Goal: Navigation & Orientation: Understand site structure

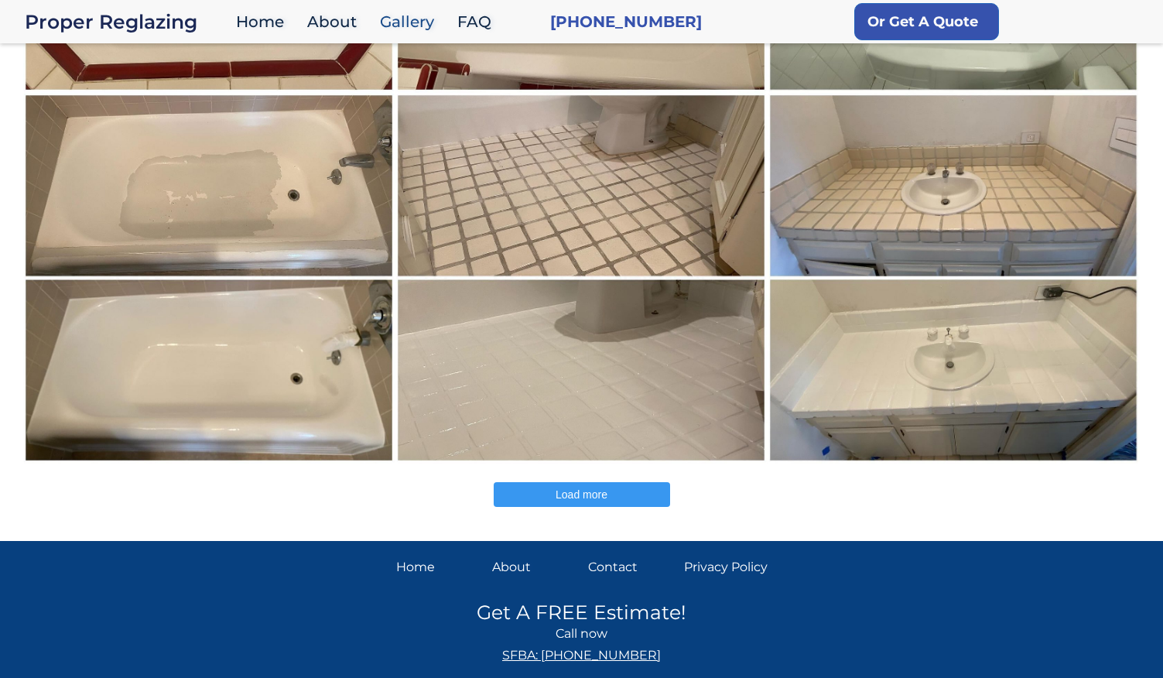
scroll to position [443, 0]
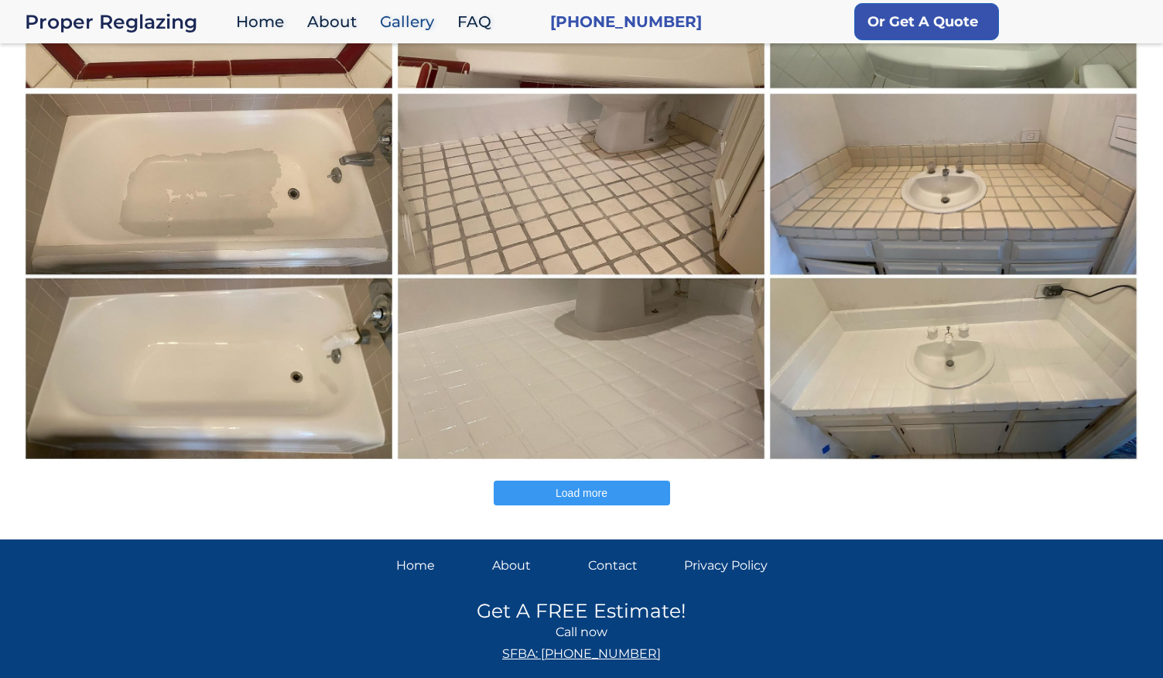
click at [550, 499] on button "Load more" at bounding box center [582, 493] width 176 height 25
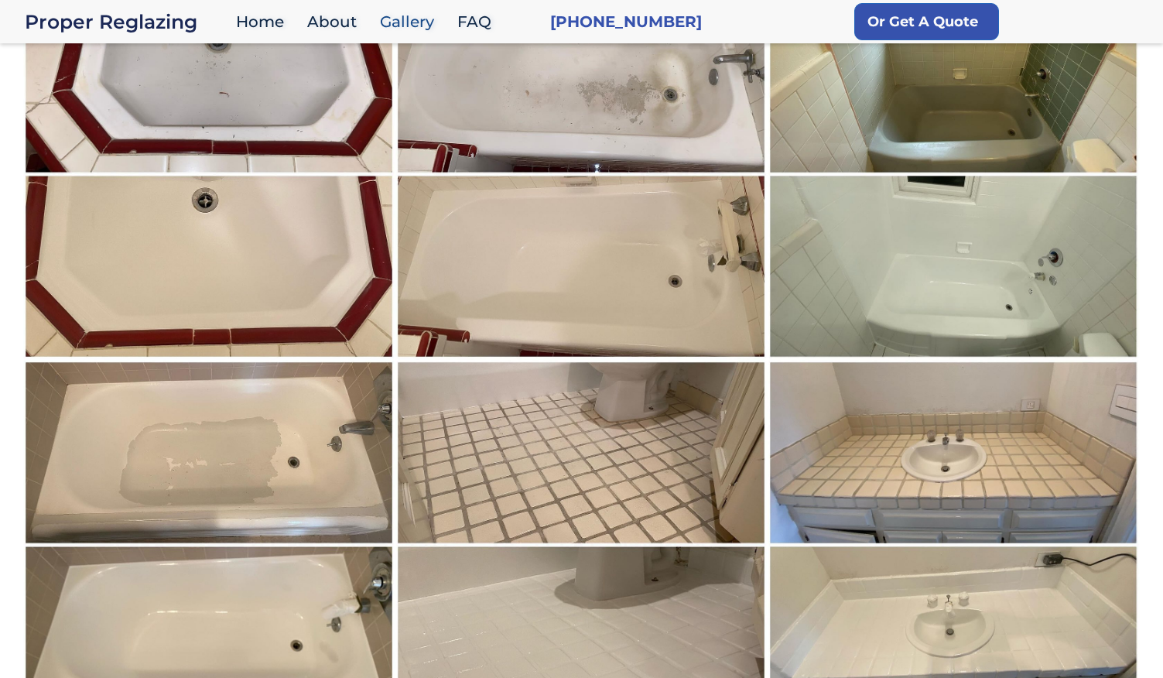
scroll to position [0, 0]
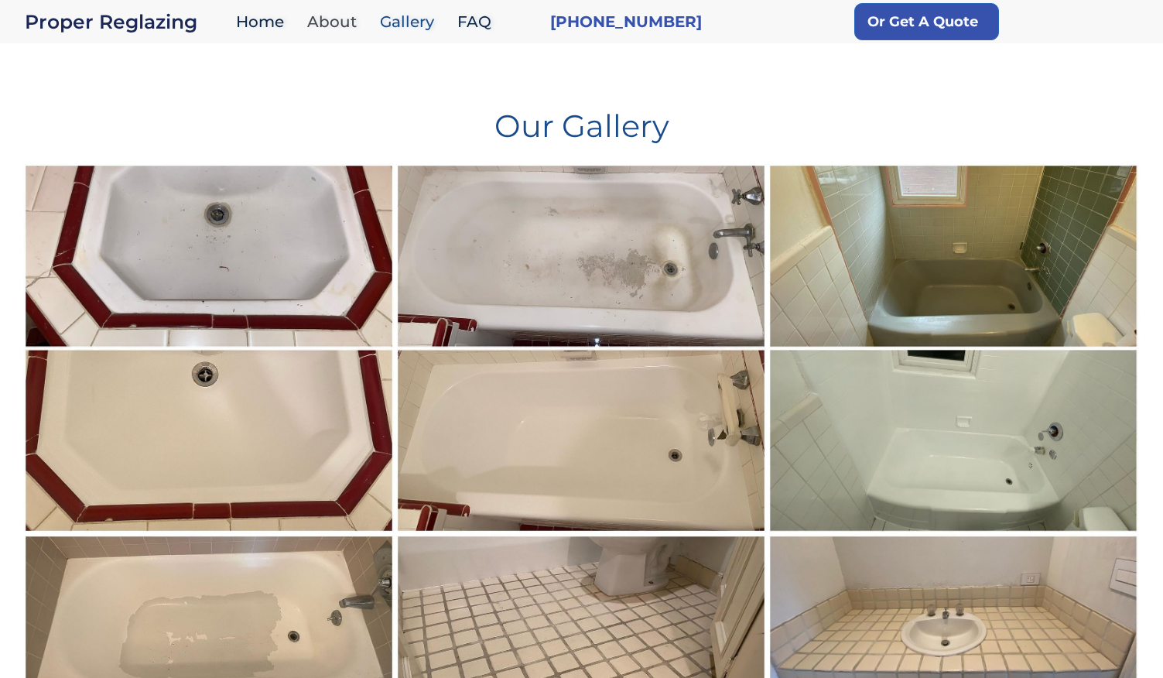
click at [339, 25] on link "About" at bounding box center [336, 21] width 73 height 33
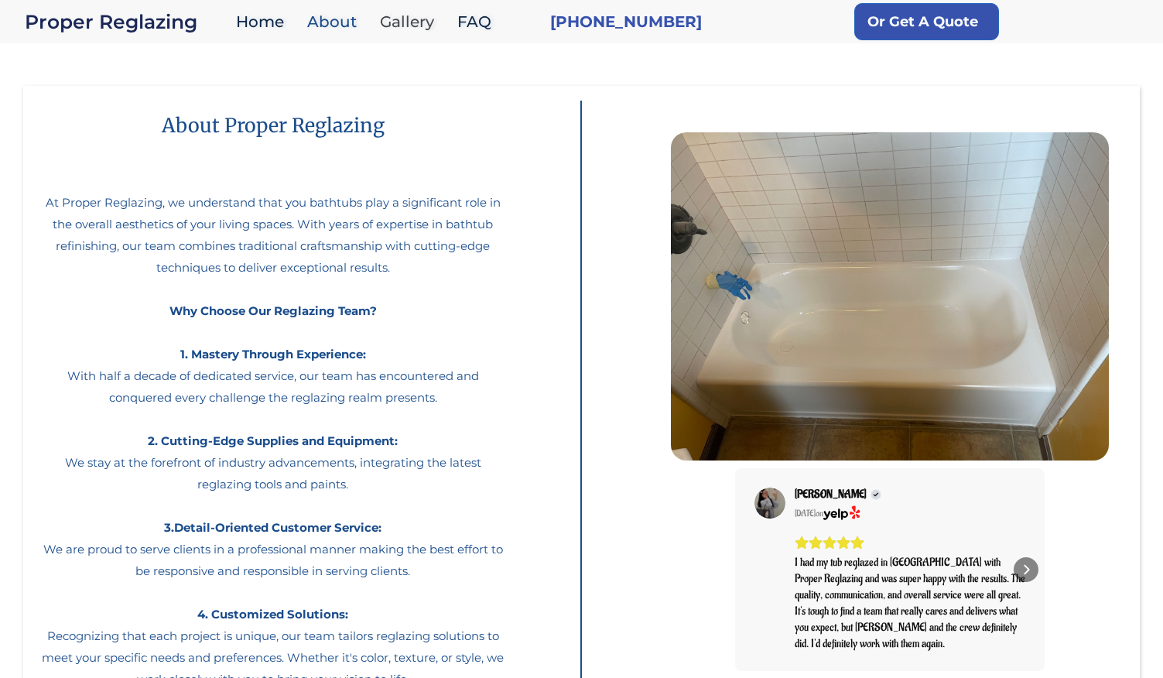
click at [412, 26] on link "Gallery" at bounding box center [410, 21] width 77 height 33
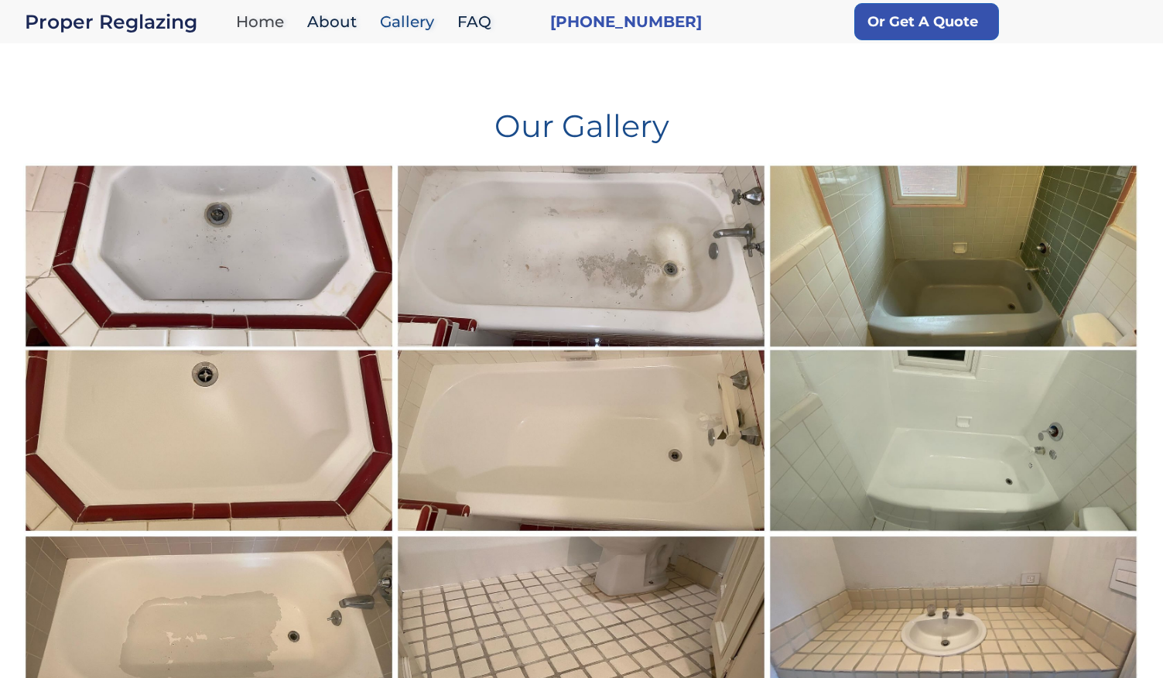
click at [274, 25] on link "Home" at bounding box center [263, 21] width 71 height 33
